Goal: Information Seeking & Learning: Understand process/instructions

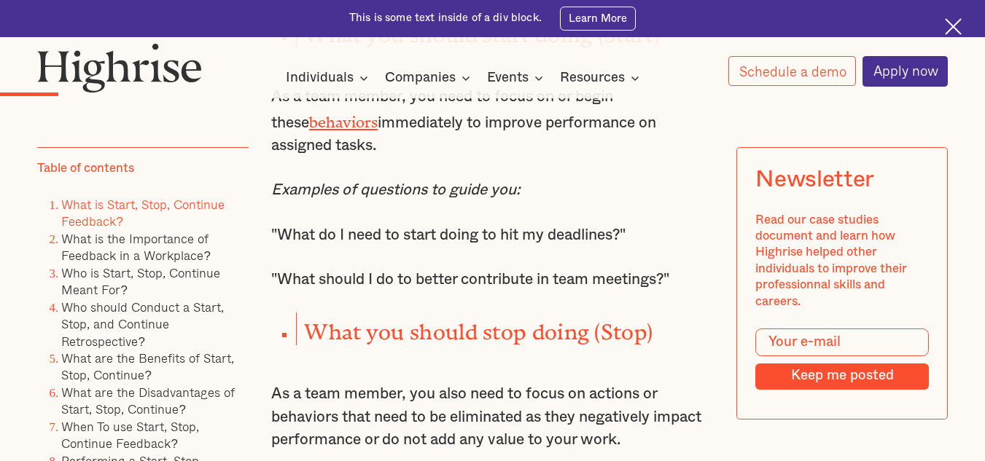
scroll to position [1676, 0]
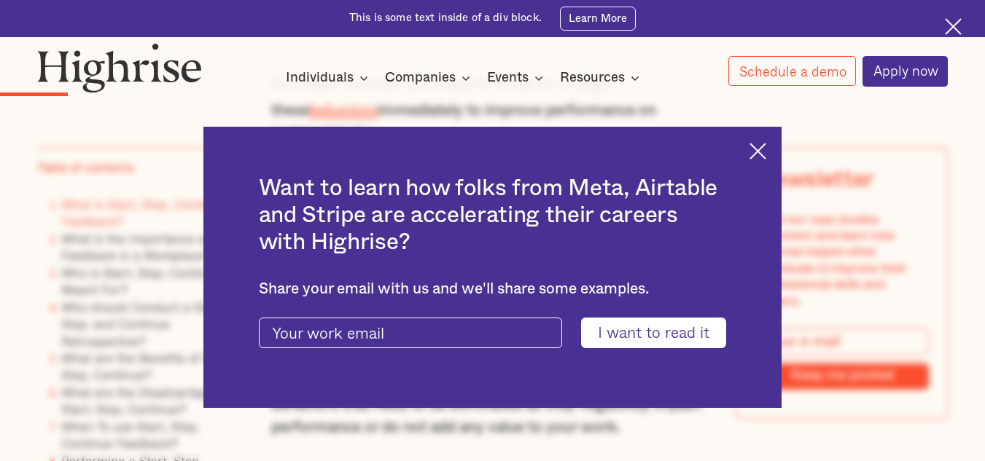
click at [759, 147] on img at bounding box center [757, 151] width 17 height 17
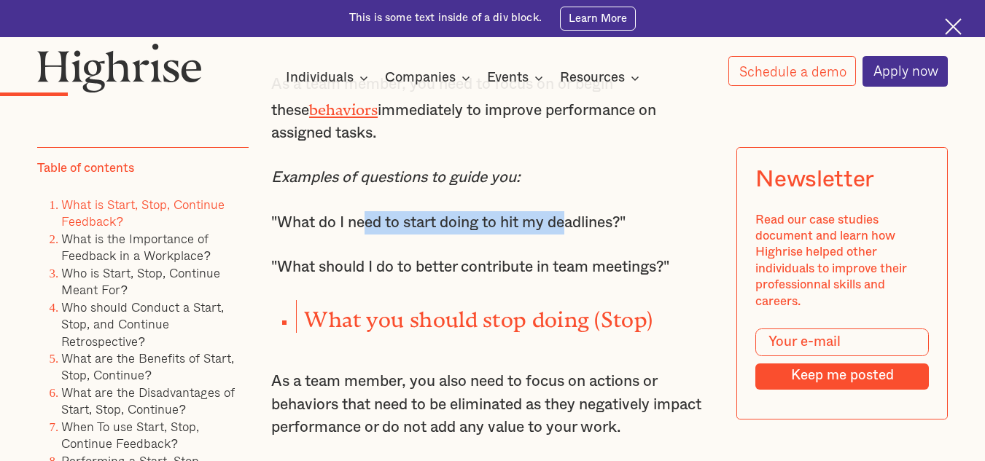
drag, startPoint x: 393, startPoint y: 238, endPoint x: 577, endPoint y: 235, distance: 183.7
click at [577, 235] on p ""What do I need to start doing to hit my deadlines?"" at bounding box center [492, 222] width 442 height 23
click at [581, 235] on p ""What do I need to start doing to hit my deadlines?"" at bounding box center [492, 222] width 442 height 23
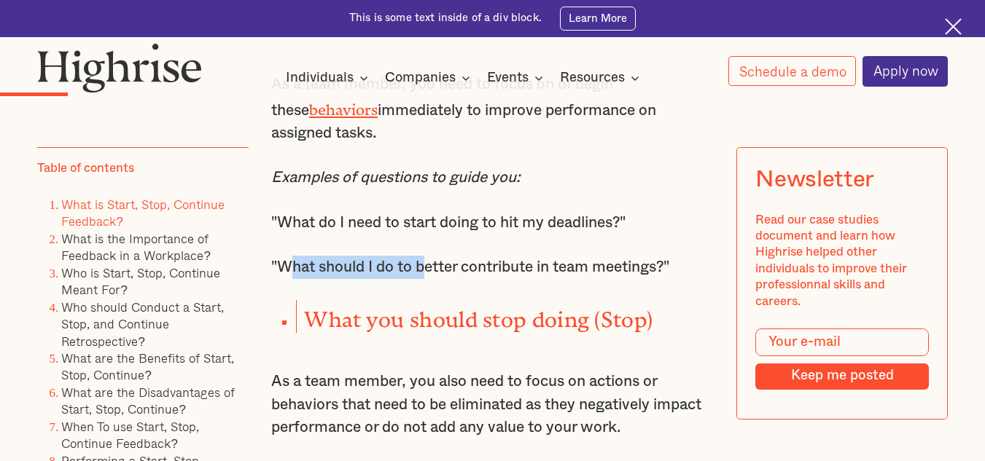
drag, startPoint x: 297, startPoint y: 278, endPoint x: 423, endPoint y: 278, distance: 126.1
click at [423, 278] on p ""What should I do to better contribute in team meetings?"" at bounding box center [492, 267] width 442 height 23
click at [475, 273] on p ""What should I do to better contribute in team meetings?"" at bounding box center [492, 267] width 442 height 23
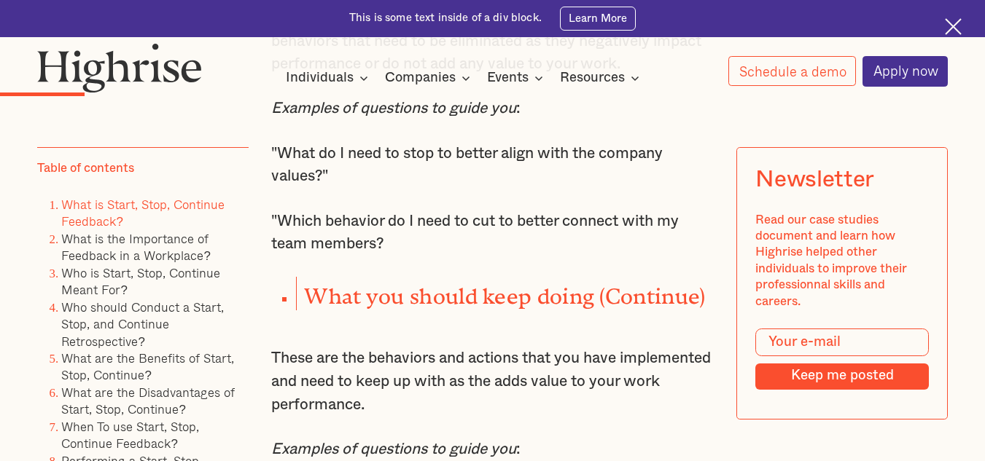
scroll to position [2041, 0]
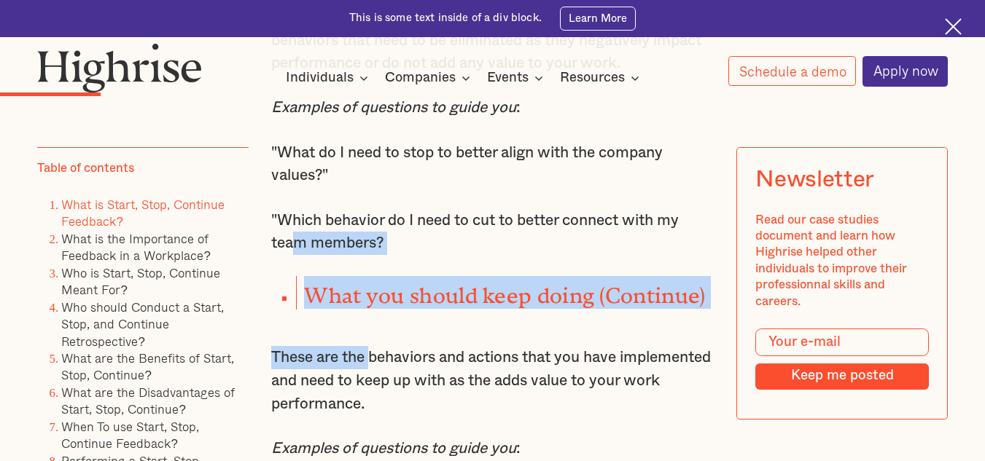
drag, startPoint x: 294, startPoint y: 262, endPoint x: 372, endPoint y: 322, distance: 98.7
click at [372, 322] on div "One of the most popular and effective ways to give feedback is the Start, Stop,…" at bounding box center [492, 63] width 442 height 2151
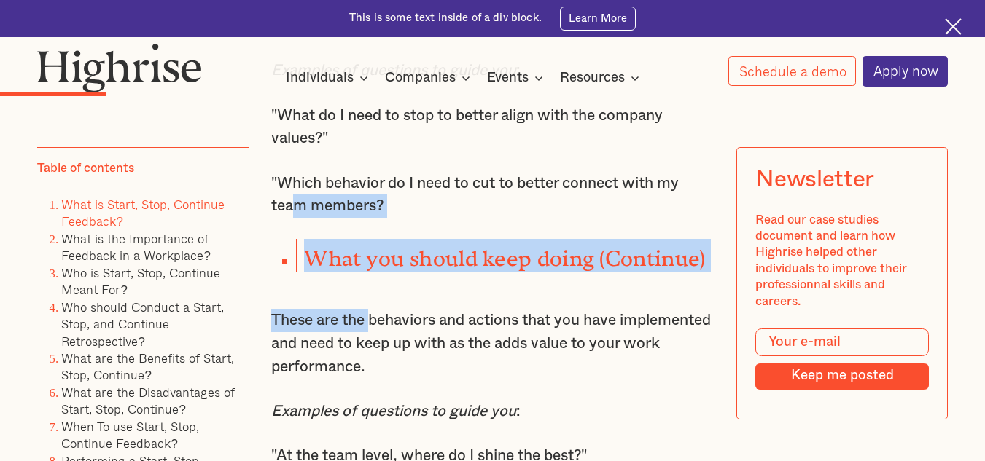
scroll to position [2114, 0]
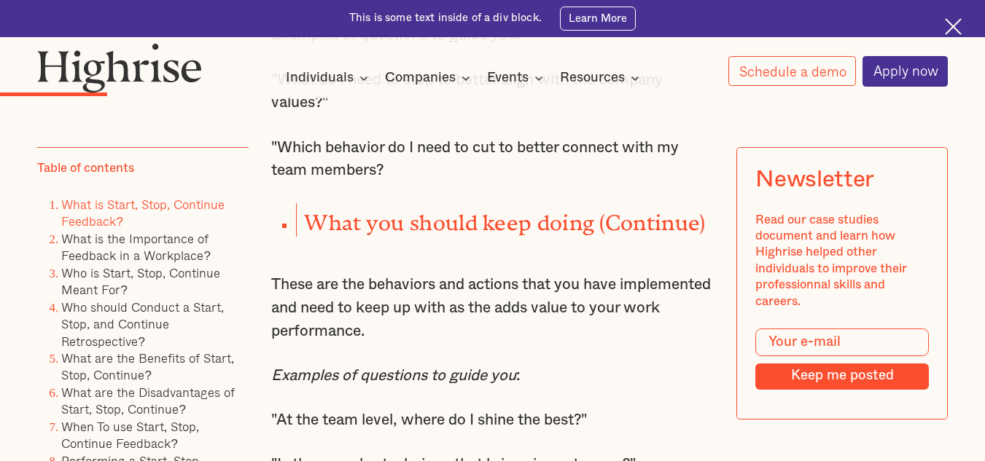
click at [373, 322] on p "These are the behaviors and actions that you have implemented and need to keep …" at bounding box center [492, 307] width 442 height 69
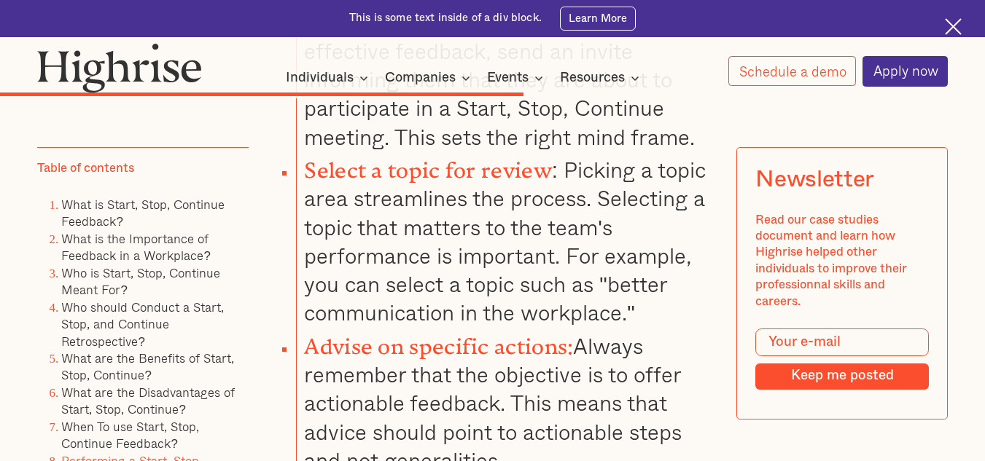
scroll to position [6924, 0]
